Goal: Check status

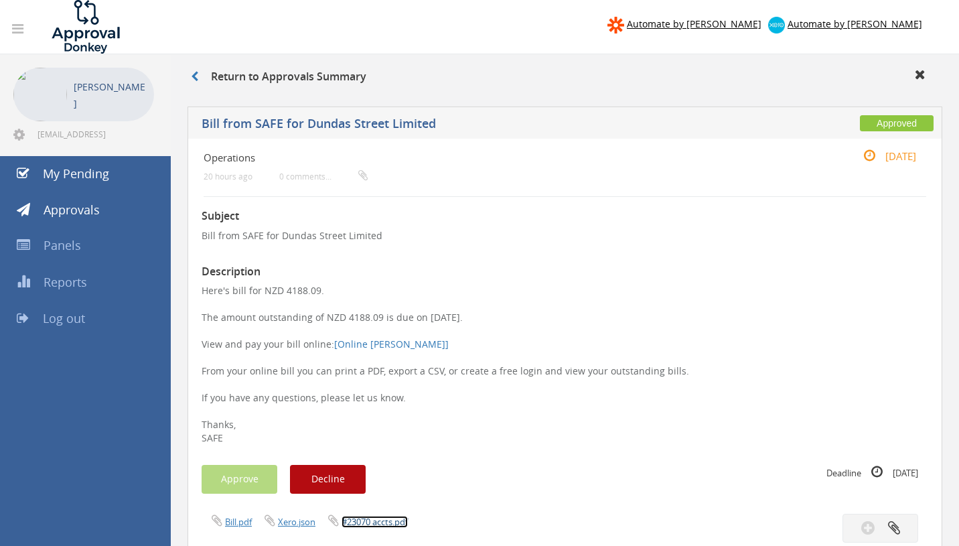
click at [384, 523] on link "#23070 accts.pdf" at bounding box center [374, 522] width 66 height 12
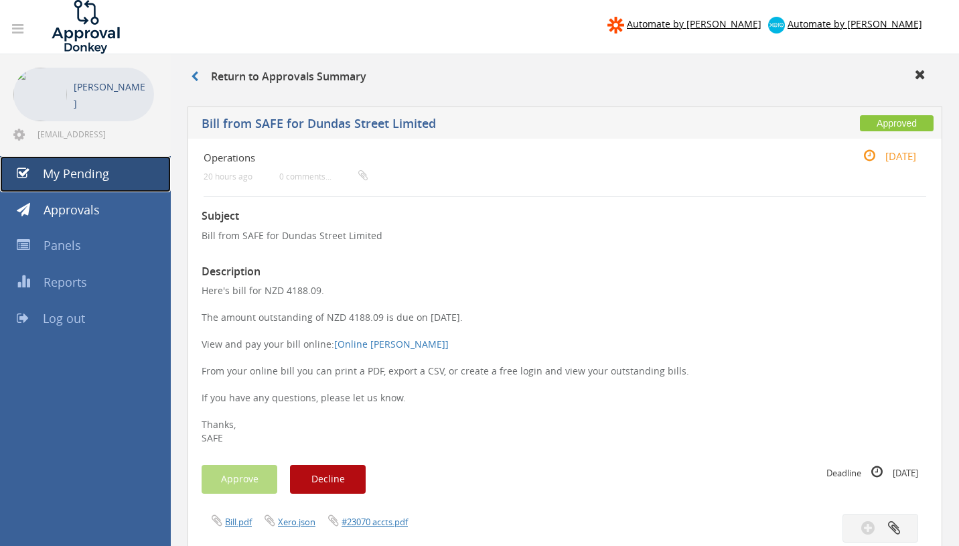
click at [105, 181] on span "My Pending" at bounding box center [76, 173] width 66 height 16
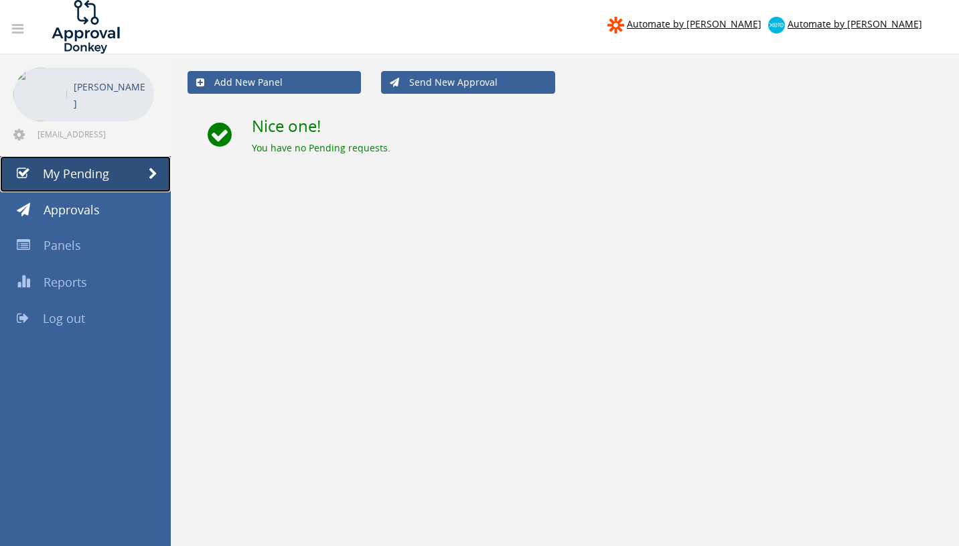
click at [117, 175] on link "My Pending" at bounding box center [85, 174] width 171 height 36
click at [83, 206] on span "Approvals" at bounding box center [72, 210] width 56 height 16
